Goal: Task Accomplishment & Management: Use online tool/utility

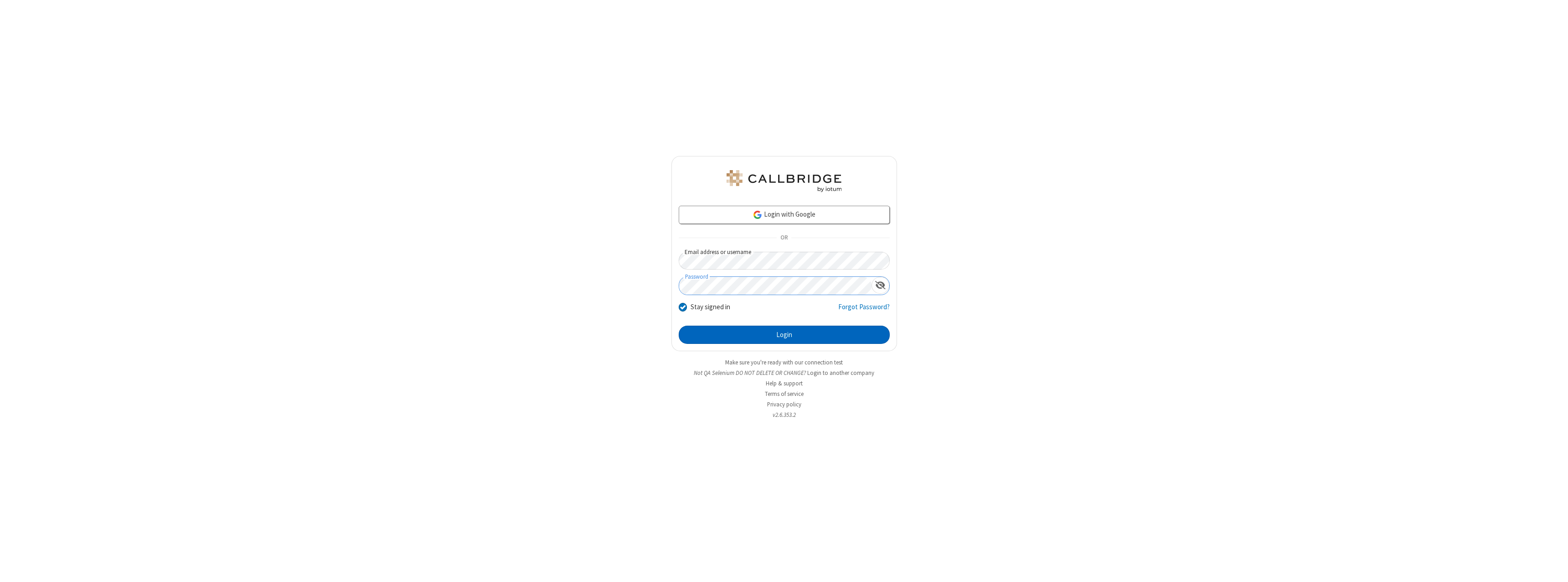
click at [784, 335] on button "Login" at bounding box center [784, 335] width 211 height 18
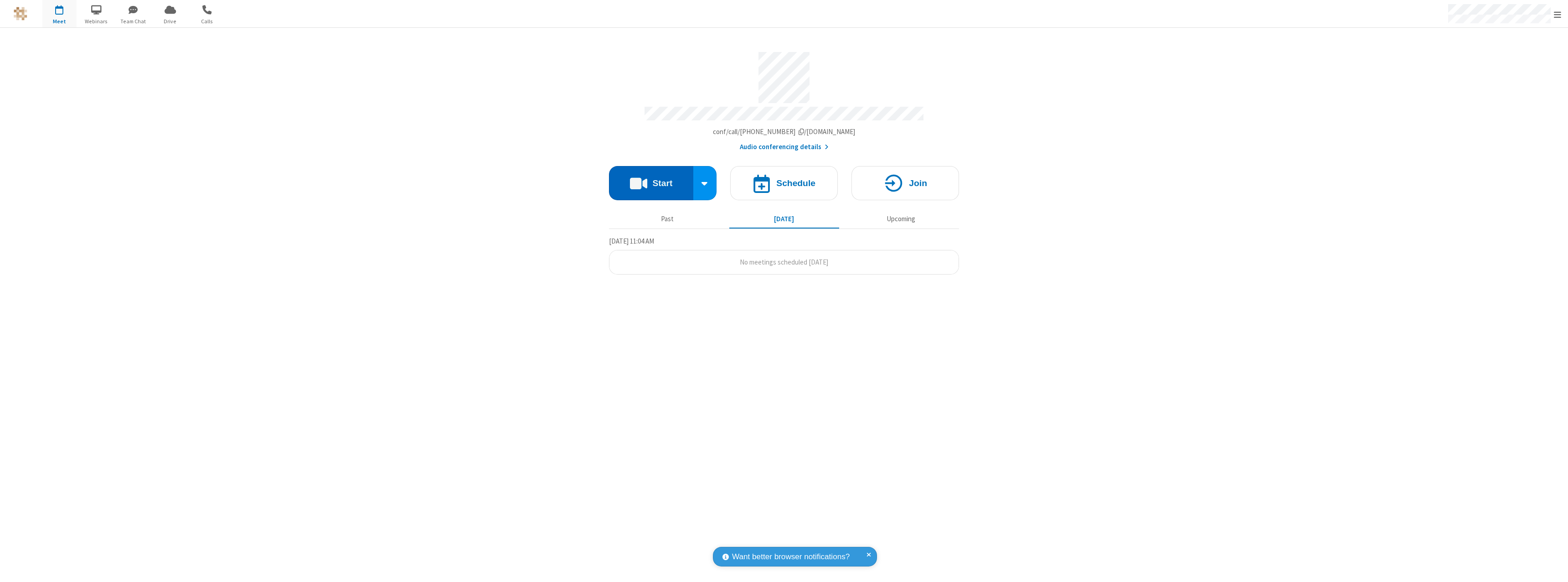
click at [651, 179] on button "Start" at bounding box center [651, 183] width 85 height 34
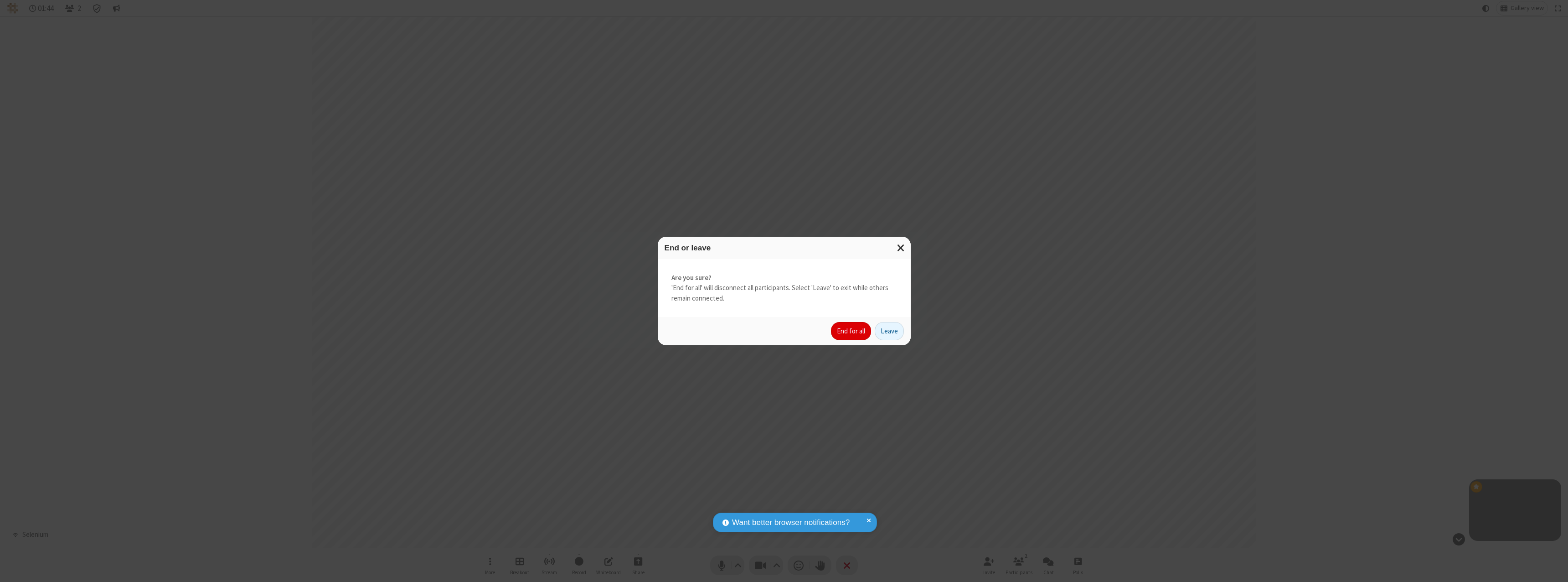
click at [852, 331] on button "End for all" at bounding box center [851, 331] width 40 height 18
